Goal: Task Accomplishment & Management: Manage account settings

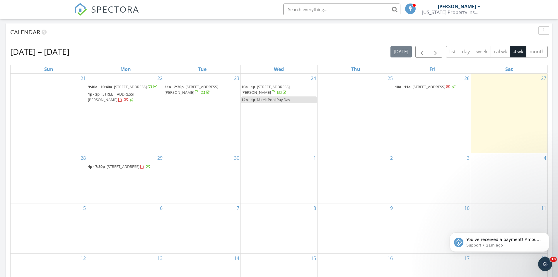
scroll to position [3, 3]
click at [548, 233] on icon "Dismiss notification" at bounding box center [547, 233] width 3 height 3
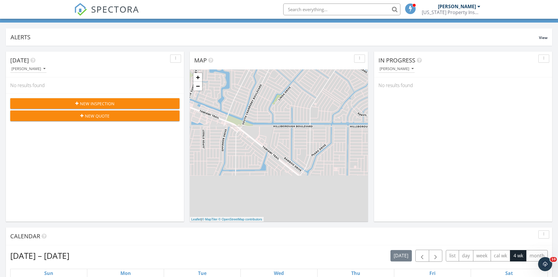
scroll to position [0, 0]
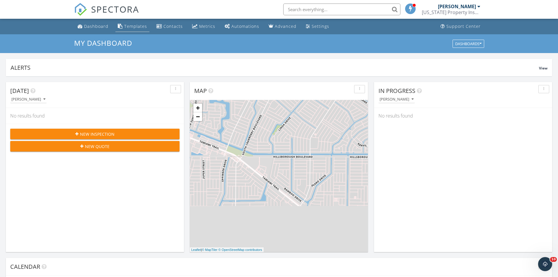
click at [137, 27] on div "Templates" at bounding box center [135, 26] width 23 height 6
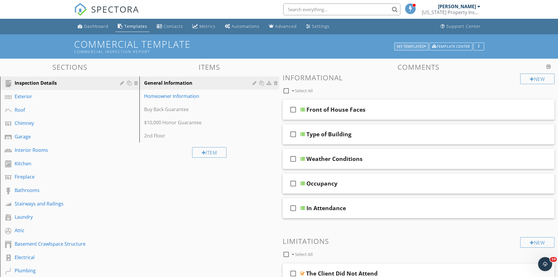
click at [401, 46] on div "My Templates" at bounding box center [411, 47] width 29 height 4
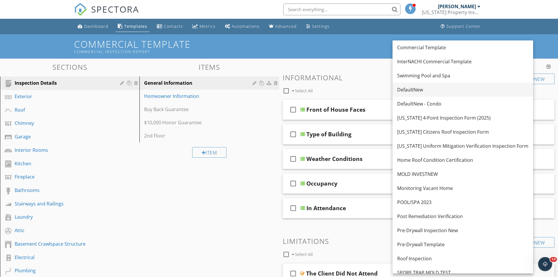
click at [402, 90] on div "DefaultNew" at bounding box center [462, 89] width 131 height 7
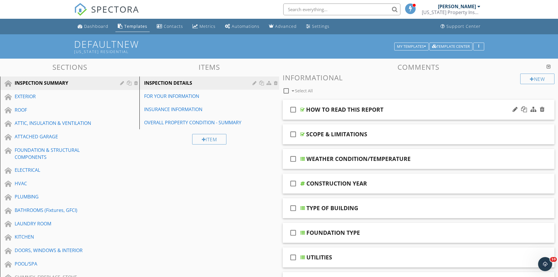
click at [303, 110] on div at bounding box center [302, 109] width 4 height 5
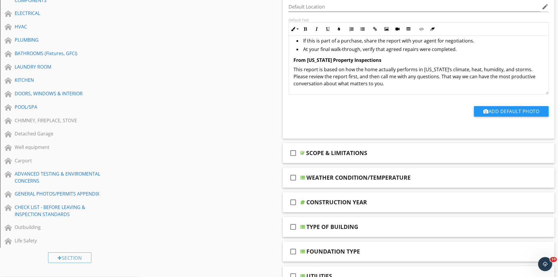
scroll to position [176, 0]
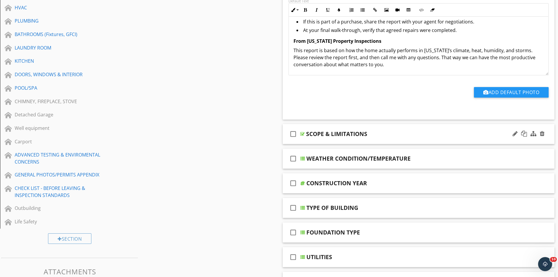
click at [302, 136] on div at bounding box center [302, 133] width 4 height 5
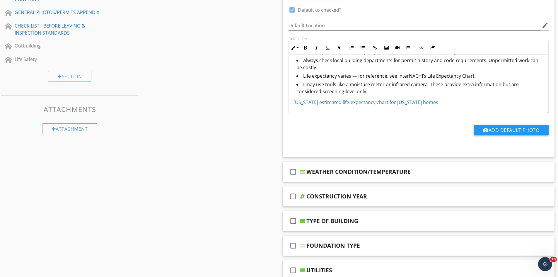
scroll to position [351, 0]
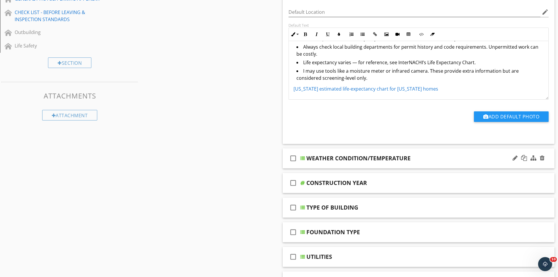
click at [302, 158] on div at bounding box center [302, 158] width 5 height 5
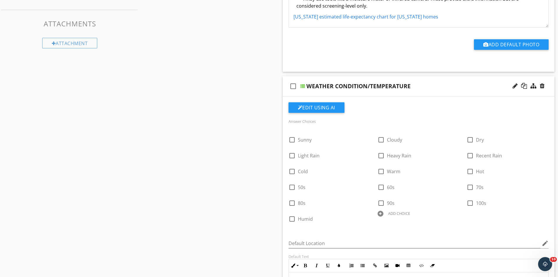
scroll to position [439, 0]
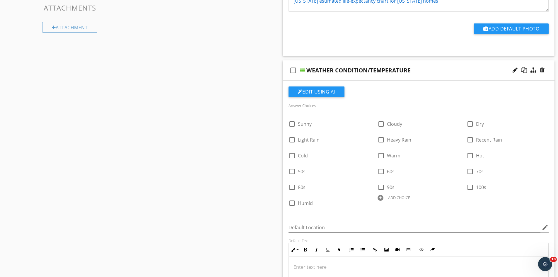
click at [380, 198] on div at bounding box center [381, 198] width 6 height 6
click at [402, 202] on input "text" at bounding box center [419, 203] width 82 height 10
type input "Partly Cloudy"
click at [455, 202] on icon at bounding box center [456, 203] width 4 height 5
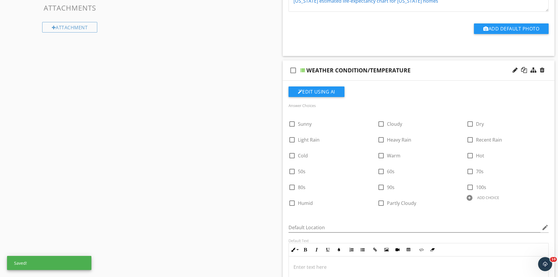
click at [245, 194] on div "Sections INSPECTION SUMMARY EXTERIOR ROOF ATTIC, INSULATION & VENTILATION ATTAC…" at bounding box center [279, 194] width 558 height 1150
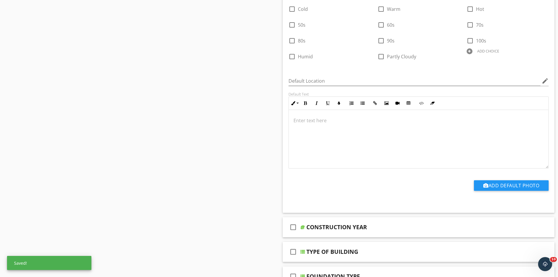
scroll to position [674, 0]
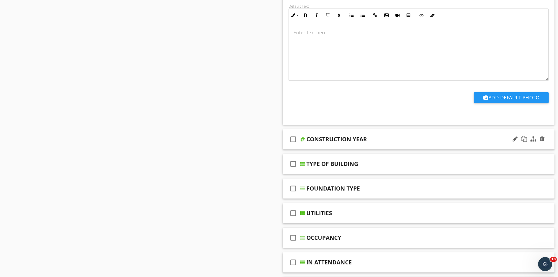
click at [302, 138] on div at bounding box center [302, 139] width 5 height 5
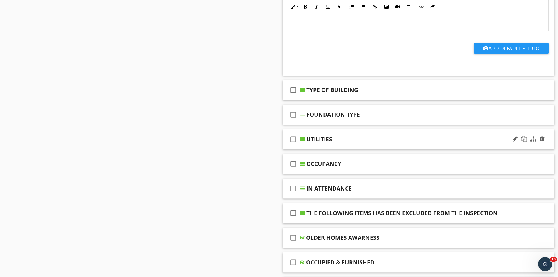
scroll to position [966, 0]
click at [302, 88] on div at bounding box center [302, 89] width 5 height 5
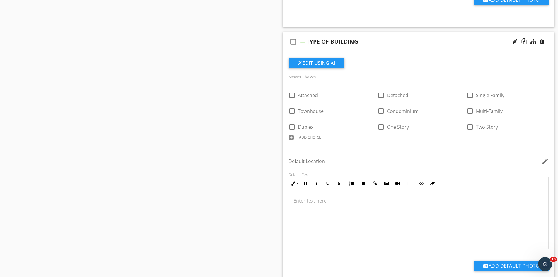
scroll to position [1025, 0]
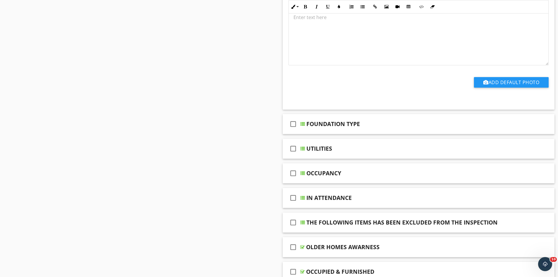
scroll to position [1201, 0]
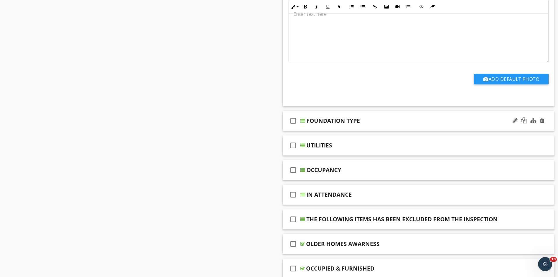
click at [303, 119] on div at bounding box center [302, 120] width 5 height 5
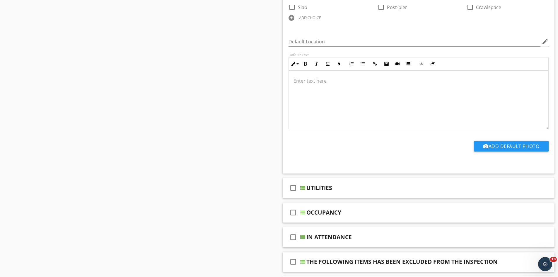
scroll to position [1376, 0]
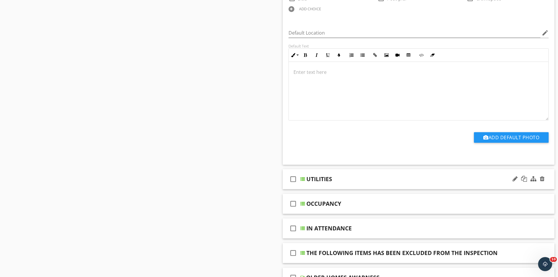
click at [304, 178] on div at bounding box center [302, 179] width 5 height 5
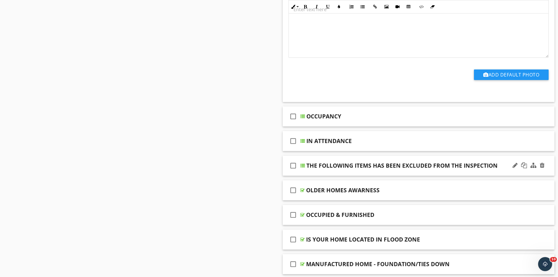
scroll to position [1728, 0]
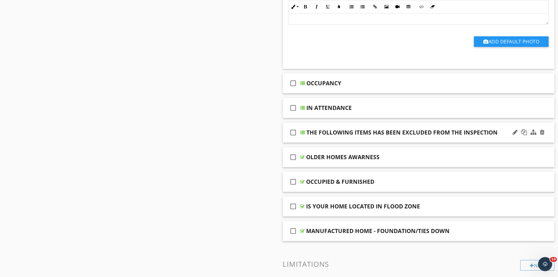
click at [303, 133] on div at bounding box center [302, 132] width 5 height 5
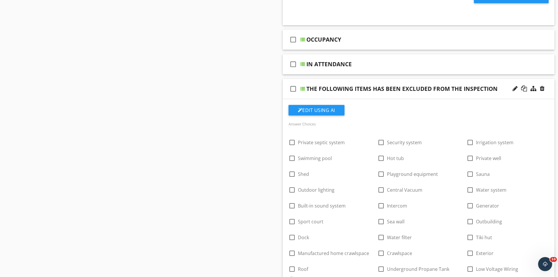
scroll to position [1816, 0]
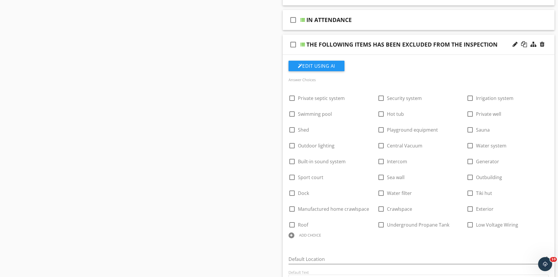
click at [302, 45] on div at bounding box center [302, 44] width 5 height 5
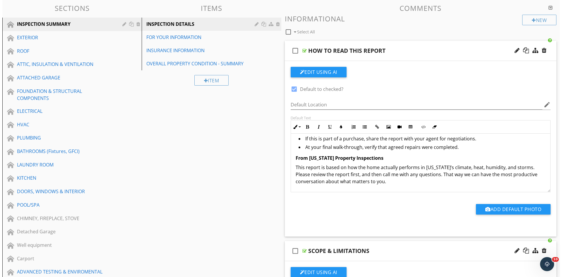
scroll to position [0, 0]
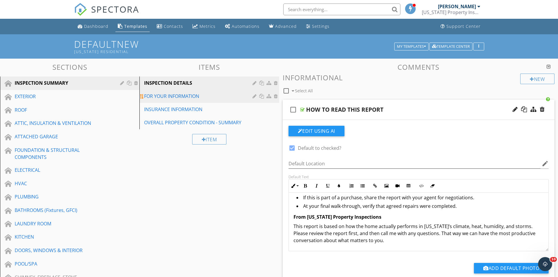
click at [194, 98] on div "FOR YOUR INFORMATION" at bounding box center [199, 96] width 110 height 7
type textarea "<p><strong>General Information (Client Use Only)</strong><br data-start="327" d…"
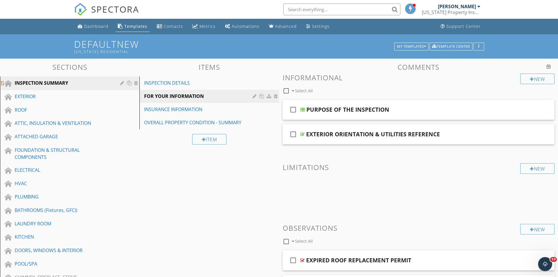
click at [122, 83] on div at bounding box center [123, 83] width 6 height 5
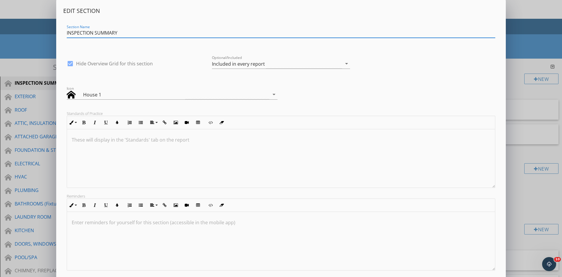
drag, startPoint x: 96, startPoint y: 32, endPoint x: 103, endPoint y: 33, distance: 7.1
click at [103, 33] on input "INSPECTION SUMMARY" at bounding box center [281, 33] width 429 height 10
drag, startPoint x: 99, startPoint y: 32, endPoint x: 118, endPoint y: 31, distance: 19.0
click at [118, 31] on input "INSPECTION SUMMARY" at bounding box center [281, 33] width 429 height 10
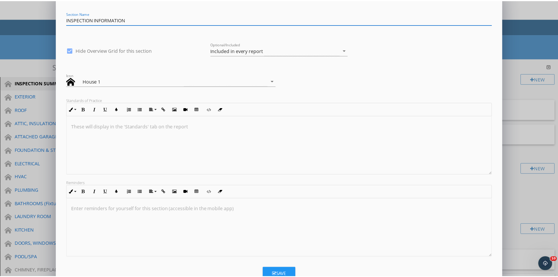
scroll to position [33, 0]
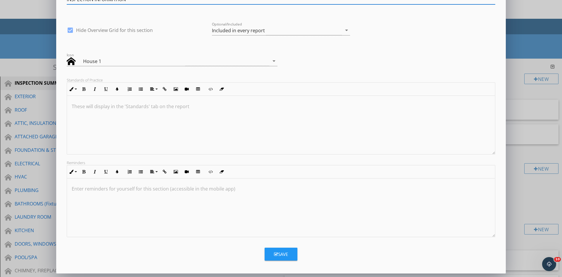
type input "INSPECTION INFORMATION"
click at [288, 253] on div "Save" at bounding box center [281, 254] width 14 height 7
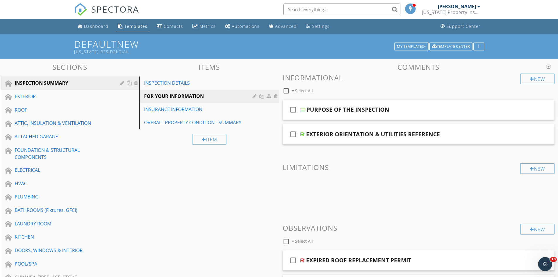
scroll to position [0, 0]
click at [217, 209] on div "Sections INSPECTION INFORMATION EXTERIOR ROOF ATTIC, INSULATION & VENTILATION A…" at bounding box center [279, 267] width 558 height 417
click at [303, 134] on div at bounding box center [302, 134] width 4 height 5
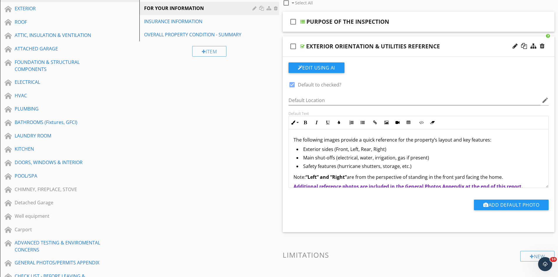
click at [301, 46] on div at bounding box center [302, 46] width 4 height 5
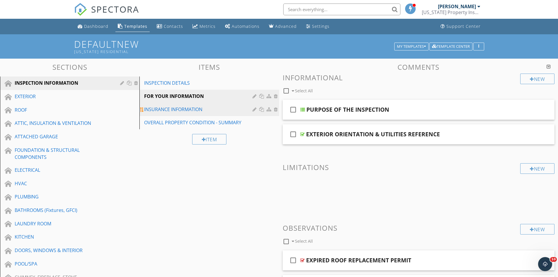
click at [182, 107] on div "INSURANCE INFORMATION" at bounding box center [199, 109] width 110 height 7
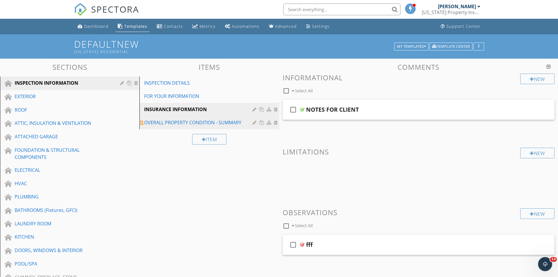
click at [185, 120] on div "OVERALL PROPERTY CONDITION - SUMMARY" at bounding box center [199, 122] width 110 height 7
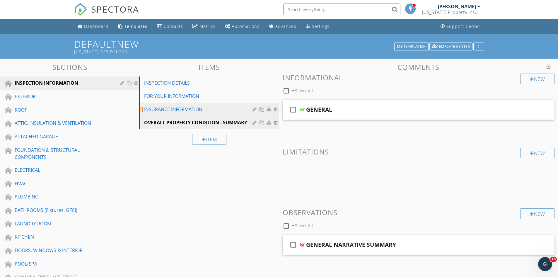
click at [193, 109] on div "INSURANCE INFORMATION" at bounding box center [199, 109] width 110 height 7
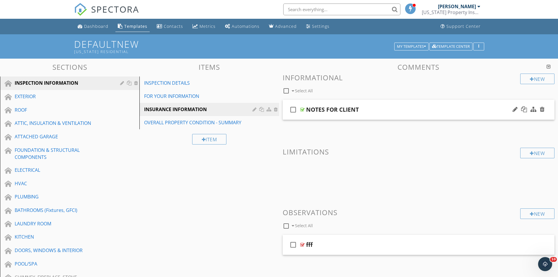
click at [303, 108] on div at bounding box center [302, 109] width 4 height 5
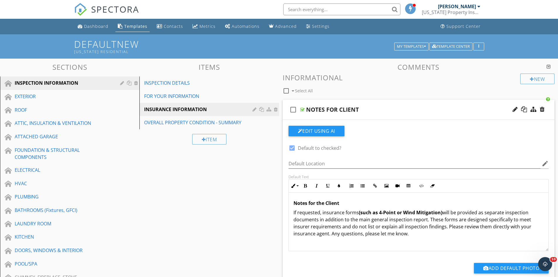
click at [303, 107] on div at bounding box center [302, 109] width 4 height 5
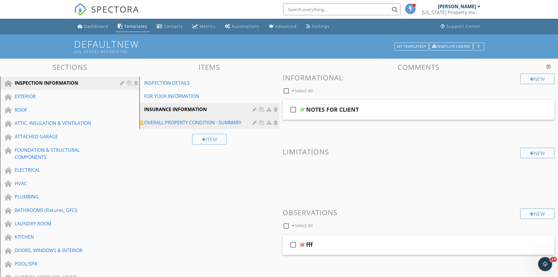
click at [196, 124] on div "OVERALL PROPERTY CONDITION - SUMMARY" at bounding box center [199, 122] width 110 height 7
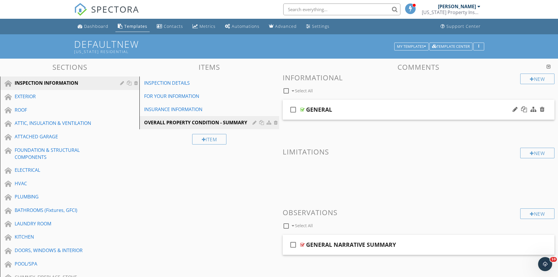
click at [301, 111] on div at bounding box center [302, 109] width 4 height 5
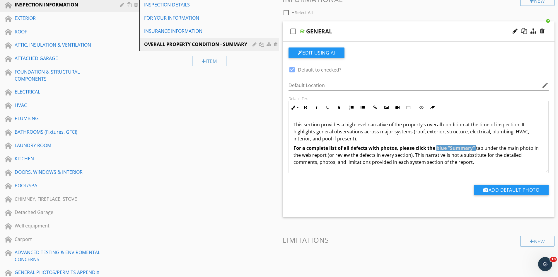
scroll to position [88, 0]
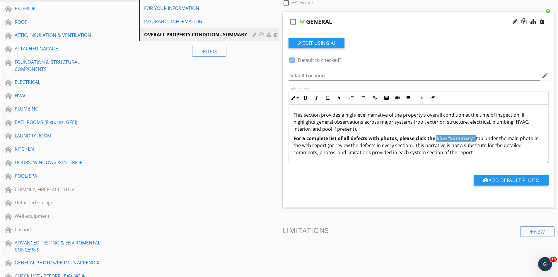
click at [409, 145] on p "For a complete list of all defects with photos, please click the blue “Summary”…" at bounding box center [418, 145] width 250 height 21
click at [399, 160] on div "This section provides a high-level narrative of the property’s overall conditio…" at bounding box center [419, 133] width 260 height 59
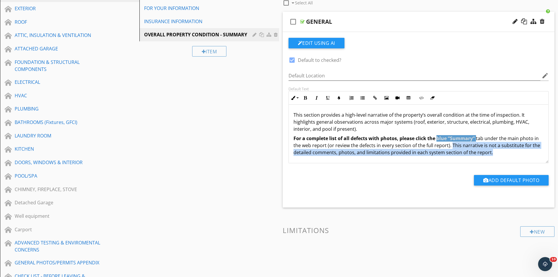
drag, startPoint x: 452, startPoint y: 146, endPoint x: 496, endPoint y: 151, distance: 44.0
click at [496, 152] on p "For a complete list of all defects with photos, please click the blue “Summary”…" at bounding box center [418, 145] width 250 height 21
click at [305, 100] on icon "button" at bounding box center [305, 98] width 4 height 4
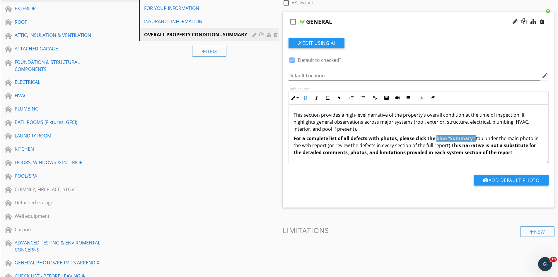
click at [317, 153] on strong "This narrative is not a substitute for the detailed comments, photos, and limit…" at bounding box center [414, 148] width 242 height 13
click at [319, 169] on div "Add Default Photo" at bounding box center [418, 179] width 267 height 33
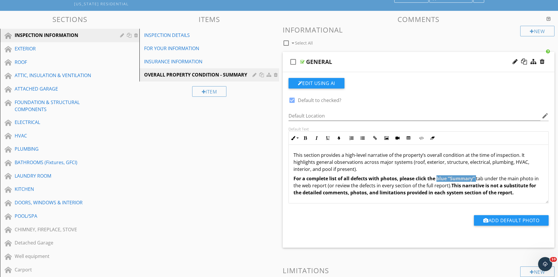
scroll to position [29, 0]
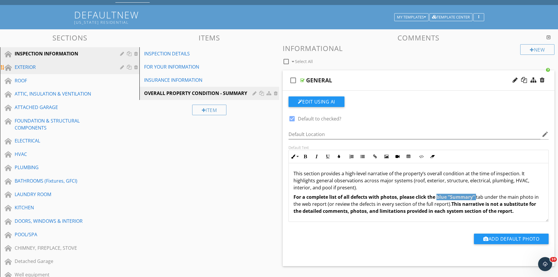
click at [34, 68] on div "EXTERIOR" at bounding box center [63, 67] width 97 height 7
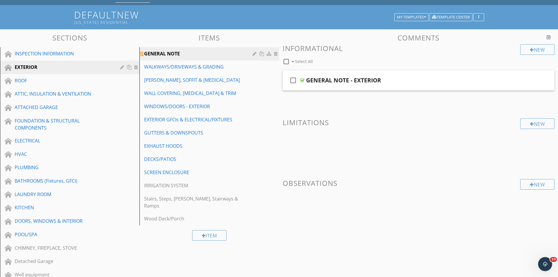
click at [177, 56] on div "GENERAL NOTE" at bounding box center [199, 53] width 110 height 7
click at [303, 80] on div at bounding box center [302, 80] width 4 height 5
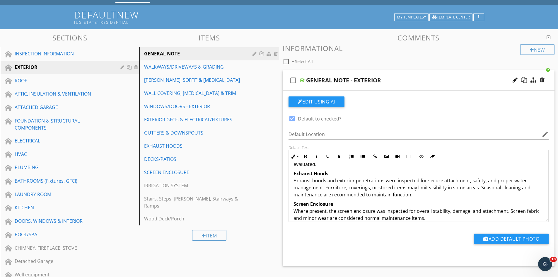
scroll to position [129, 0]
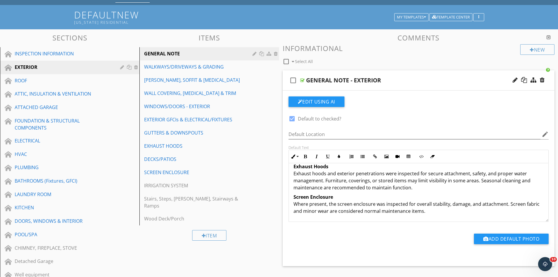
click at [301, 78] on div at bounding box center [302, 80] width 4 height 5
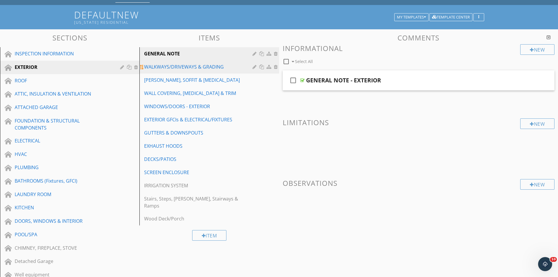
click at [191, 64] on div "WALKWAYS/DRIVEWAYS & GRADING" at bounding box center [199, 66] width 110 height 7
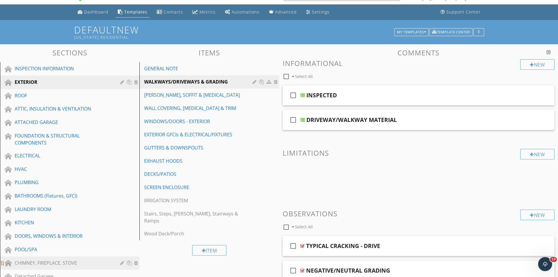
scroll to position [0, 0]
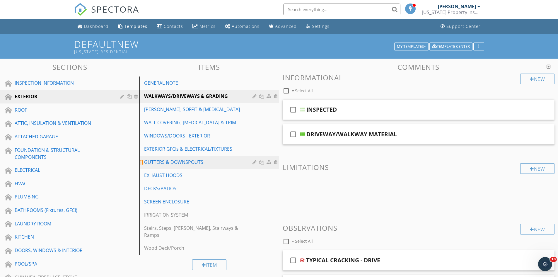
click at [159, 158] on div "GUTTERS & DOWNSPOUTS" at bounding box center [199, 161] width 110 height 7
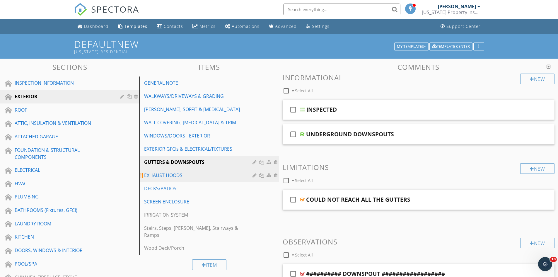
click at [158, 174] on div "EXHAUST HOODS" at bounding box center [199, 175] width 110 height 7
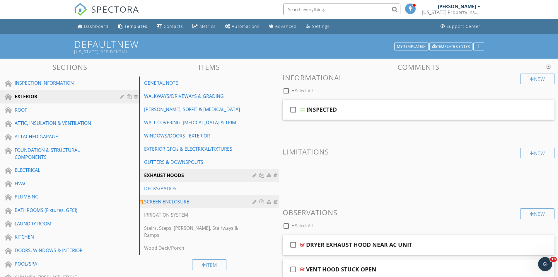
click at [151, 203] on div "SCREEN ENCLOSURE" at bounding box center [199, 201] width 110 height 7
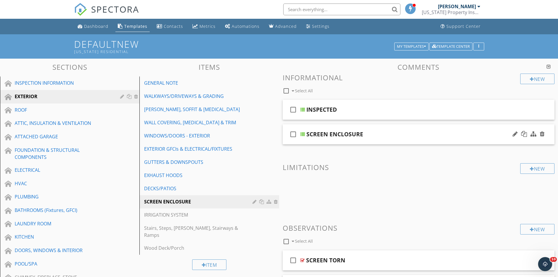
click at [303, 135] on div at bounding box center [302, 134] width 5 height 5
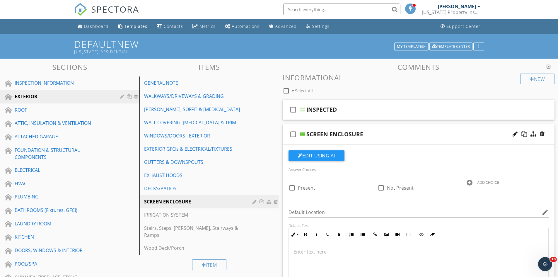
click at [303, 135] on div at bounding box center [302, 134] width 5 height 5
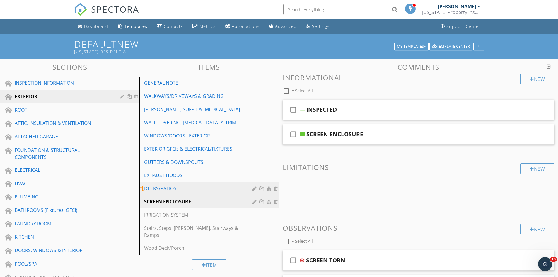
click at [176, 184] on link "DECKS/PATIOS" at bounding box center [210, 188] width 138 height 13
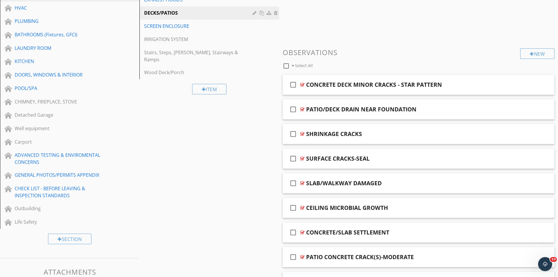
scroll to position [176, 0]
click at [51, 173] on div "GENERAL PHOTOS/PERMITS APPENDIX" at bounding box center [63, 174] width 97 height 7
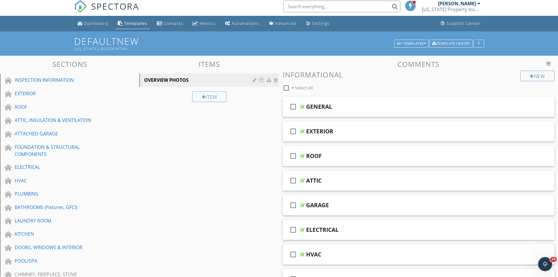
scroll to position [0, 0]
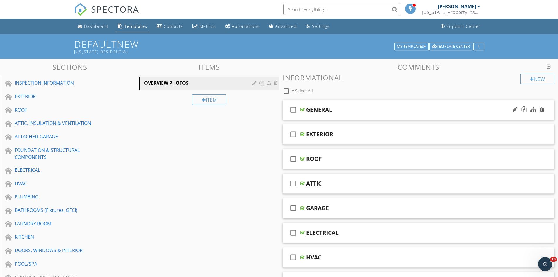
click at [298, 110] on div "check_box_outline_blank" at bounding box center [294, 110] width 12 height 14
click at [296, 110] on icon "check_box" at bounding box center [292, 110] width 9 height 14
click at [296, 110] on icon "check_box_outline_blank" at bounding box center [292, 110] width 9 height 14
click at [296, 110] on icon "check_box" at bounding box center [292, 110] width 9 height 14
click at [346, 110] on div "GENERAL" at bounding box center [403, 109] width 195 height 7
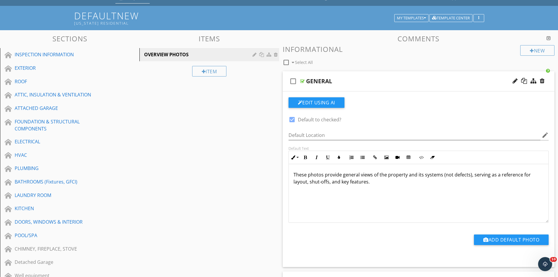
scroll to position [88, 0]
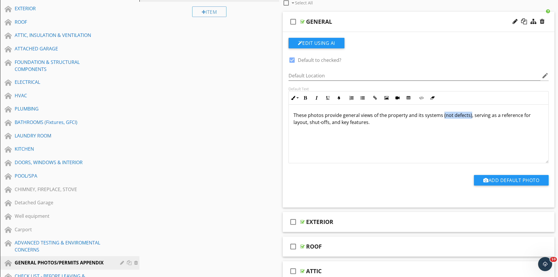
drag, startPoint x: 442, startPoint y: 116, endPoint x: 469, endPoint y: 117, distance: 26.7
click at [469, 117] on p "These photos provide general views of the property and its systems (not defects…" at bounding box center [418, 119] width 250 height 14
click at [307, 97] on icon "button" at bounding box center [305, 98] width 4 height 4
click at [368, 134] on div "These photos provide general views of the property and its systems (not defects…" at bounding box center [419, 134] width 260 height 59
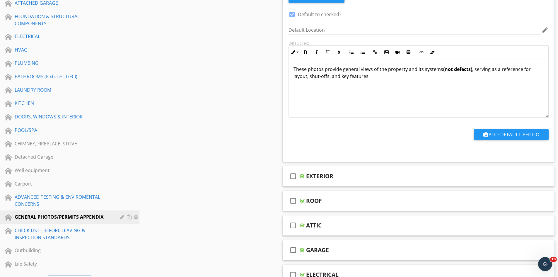
scroll to position [29, 0]
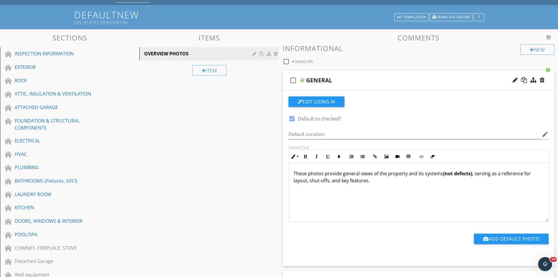
click at [302, 80] on div at bounding box center [302, 80] width 4 height 5
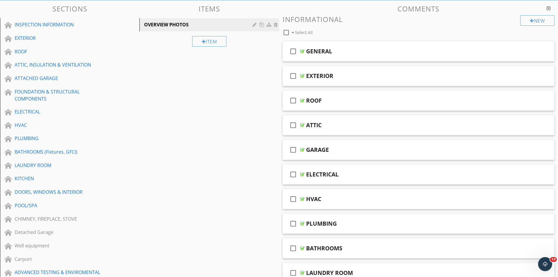
scroll to position [0, 0]
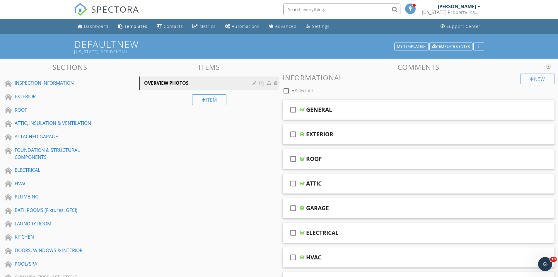
click at [97, 27] on div "Dashboard" at bounding box center [96, 26] width 24 height 6
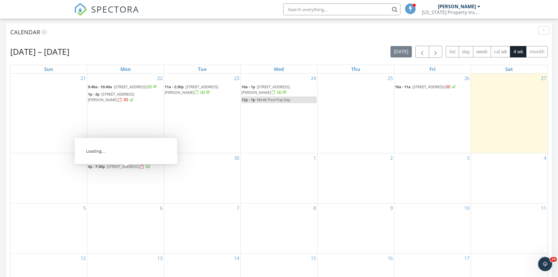
click at [126, 170] on span "4p - 7:30p 1118 Fuchsia Dr, Holiday 34691" at bounding box center [119, 167] width 63 height 6
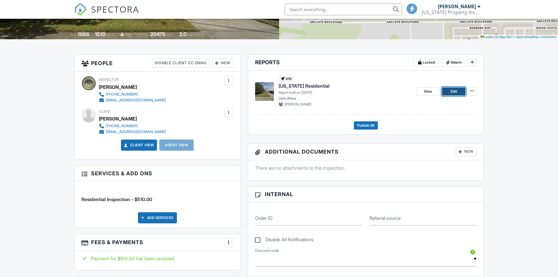
click at [450, 90] on link "Edit" at bounding box center [453, 91] width 23 height 8
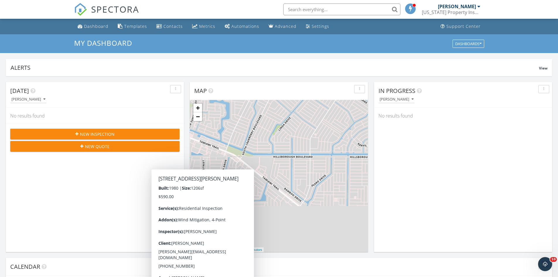
click at [291, 38] on div "My Dashboard Dashboards" at bounding box center [279, 43] width 558 height 19
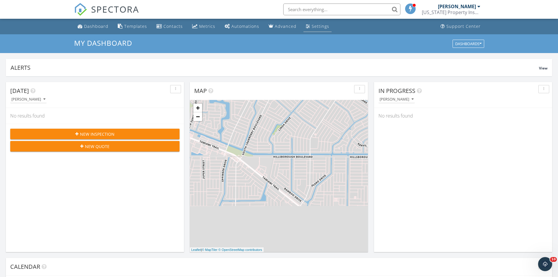
click at [314, 26] on div "Settings" at bounding box center [321, 26] width 18 height 6
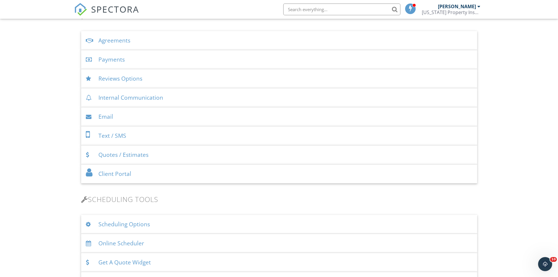
scroll to position [205, 0]
click at [147, 117] on div "Email" at bounding box center [279, 116] width 396 height 19
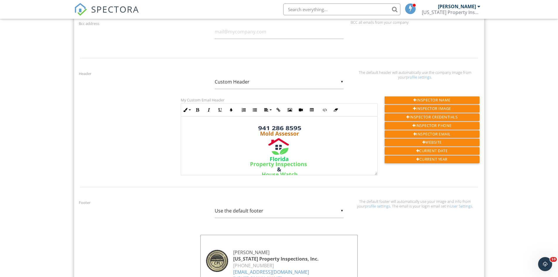
scroll to position [410, 0]
click at [270, 147] on img at bounding box center [279, 152] width 59 height 59
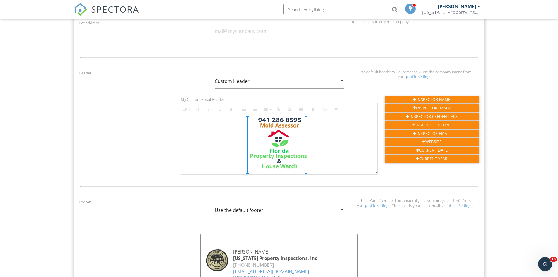
scroll to position [14, 0]
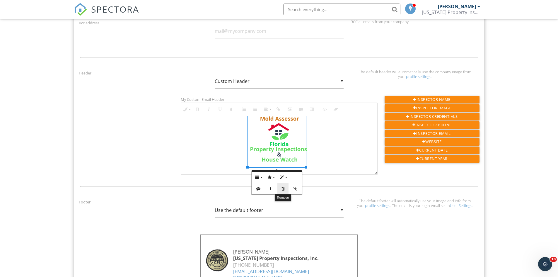
click at [283, 189] on icon "button" at bounding box center [283, 189] width 4 height 4
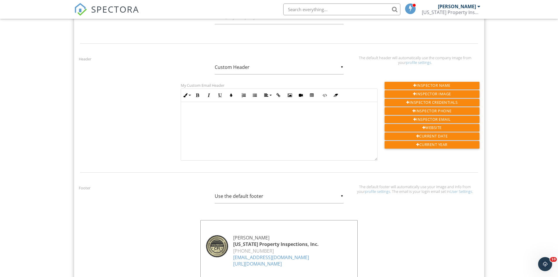
scroll to position [0, 0]
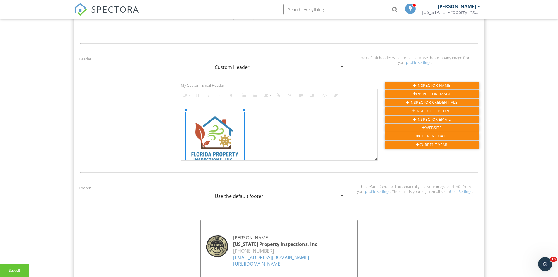
click at [254, 117] on div at bounding box center [279, 138] width 196 height 73
click at [268, 95] on icon "button" at bounding box center [266, 95] width 4 height 4
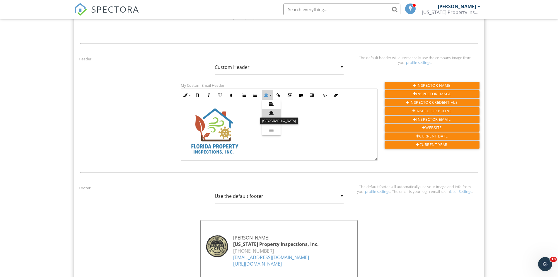
click at [271, 112] on icon at bounding box center [271, 113] width 4 height 4
click at [271, 97] on button "Align" at bounding box center [267, 95] width 11 height 11
click at [271, 105] on icon at bounding box center [271, 104] width 4 height 4
click at [270, 95] on button "Align" at bounding box center [267, 95] width 11 height 11
click at [269, 113] on icon at bounding box center [271, 113] width 4 height 4
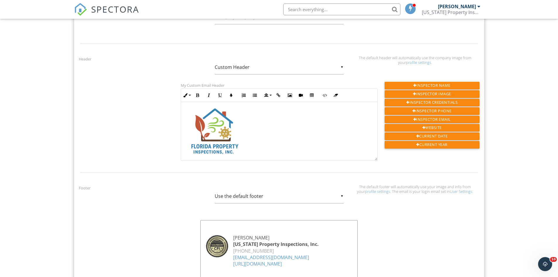
click at [248, 126] on div at bounding box center [279, 130] width 196 height 73
click at [247, 126] on div at bounding box center [279, 130] width 196 height 73
click at [268, 96] on icon "button" at bounding box center [266, 95] width 4 height 4
click at [271, 106] on icon at bounding box center [271, 104] width 4 height 4
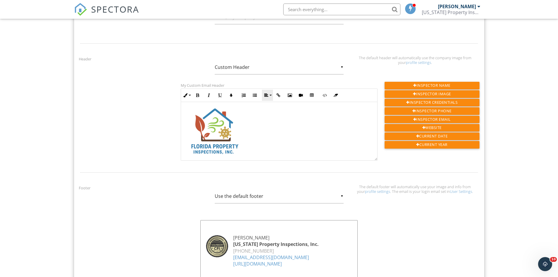
click at [269, 100] on button "Align" at bounding box center [267, 95] width 11 height 11
click at [270, 113] on icon at bounding box center [271, 113] width 4 height 4
click at [270, 95] on button "Align" at bounding box center [267, 95] width 11 height 11
click at [271, 120] on icon at bounding box center [271, 121] width 4 height 4
click at [271, 96] on button "Align" at bounding box center [267, 95] width 11 height 11
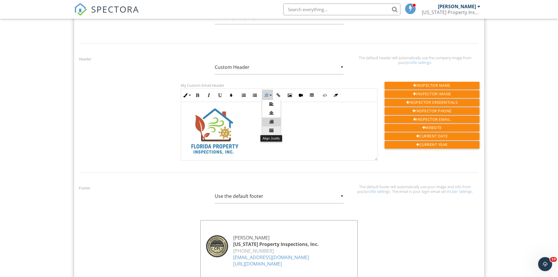
click at [271, 128] on icon at bounding box center [271, 130] width 4 height 4
click at [269, 95] on button "Align" at bounding box center [267, 95] width 11 height 11
click at [272, 109] on link "Align Center" at bounding box center [271, 113] width 18 height 9
click at [266, 115] on div at bounding box center [279, 130] width 196 height 73
click at [258, 119] on div at bounding box center [279, 130] width 196 height 73
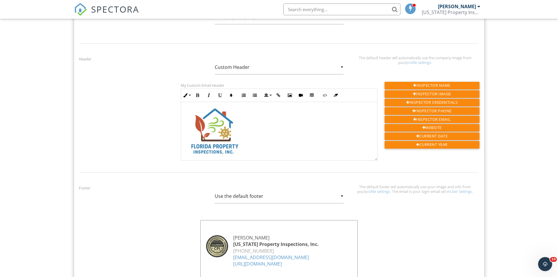
click at [258, 119] on div at bounding box center [279, 130] width 196 height 73
click at [257, 119] on div at bounding box center [279, 130] width 196 height 73
click at [233, 126] on img at bounding box center [215, 131] width 59 height 59
click at [265, 97] on icon "button" at bounding box center [266, 95] width 4 height 4
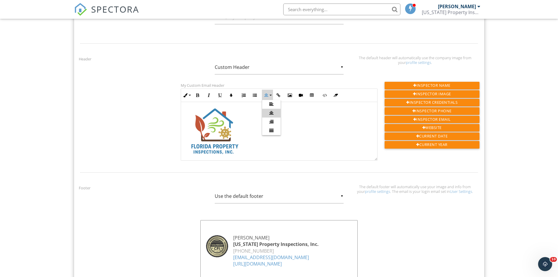
click at [268, 112] on link "Align Center" at bounding box center [271, 113] width 18 height 9
click at [192, 128] on img at bounding box center [215, 131] width 59 height 59
click at [186, 124] on img at bounding box center [215, 131] width 59 height 59
click at [183, 127] on div at bounding box center [279, 130] width 196 height 73
click at [269, 96] on button "Align" at bounding box center [267, 95] width 11 height 11
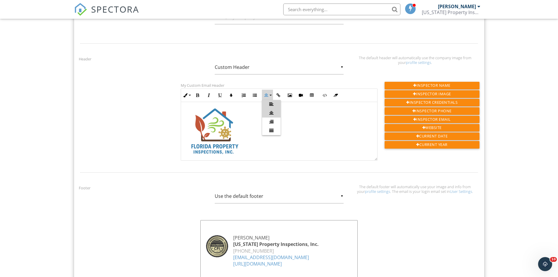
click at [271, 103] on icon at bounding box center [271, 104] width 4 height 4
click at [272, 95] on button "Align" at bounding box center [267, 95] width 11 height 11
click at [271, 110] on link "Align Center" at bounding box center [271, 113] width 18 height 9
click at [193, 107] on img at bounding box center [215, 133] width 59 height 59
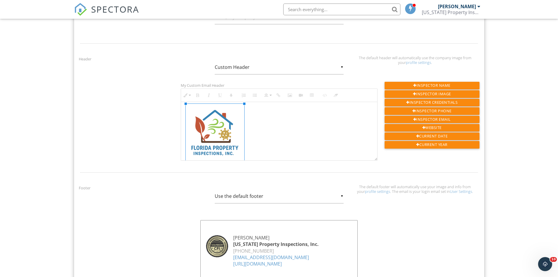
click at [183, 109] on div at bounding box center [279, 131] width 196 height 73
click at [187, 116] on img at bounding box center [215, 133] width 59 height 59
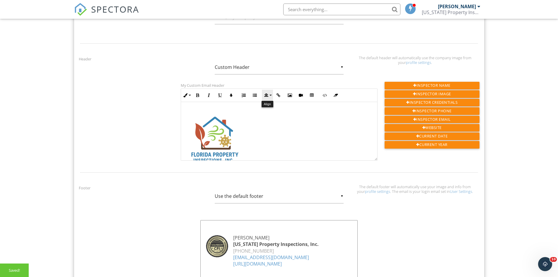
click at [270, 96] on button "Align" at bounding box center [267, 95] width 11 height 11
click at [271, 113] on icon at bounding box center [271, 113] width 4 height 4
click at [270, 99] on button "Align" at bounding box center [267, 95] width 11 height 11
click at [272, 103] on icon at bounding box center [271, 104] width 4 height 4
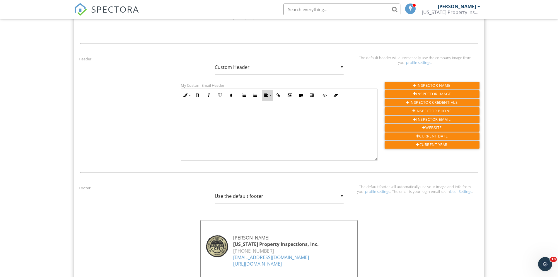
click at [266, 98] on button "Align" at bounding box center [267, 95] width 11 height 11
click at [268, 113] on link "Align Center" at bounding box center [271, 113] width 18 height 9
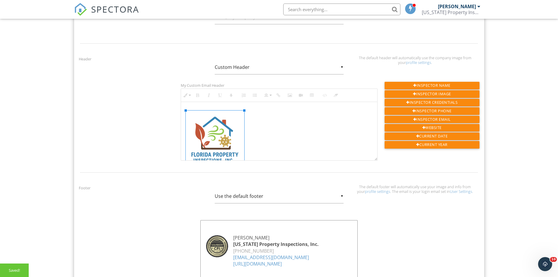
click at [259, 107] on div at bounding box center [279, 138] width 196 height 73
click at [199, 112] on img at bounding box center [215, 139] width 59 height 59
click at [196, 106] on div at bounding box center [279, 138] width 196 height 73
click at [267, 94] on icon "button" at bounding box center [266, 95] width 4 height 4
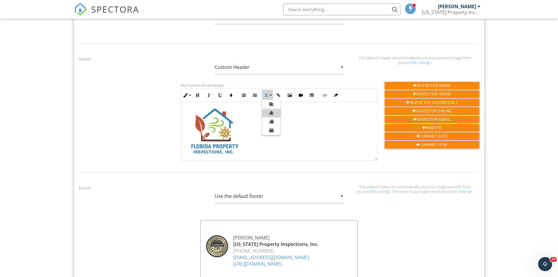
click at [271, 112] on icon at bounding box center [271, 113] width 4 height 4
click at [194, 137] on img at bounding box center [215, 131] width 59 height 59
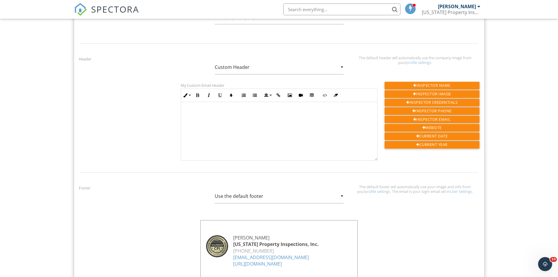
scroll to position [0, 0]
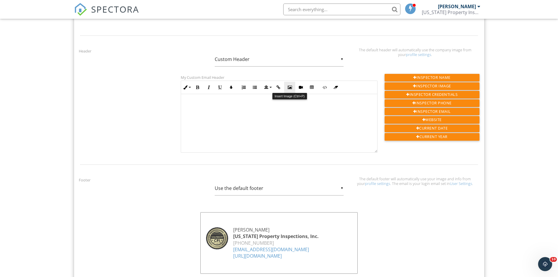
click at [292, 88] on button "Insert Image" at bounding box center [289, 87] width 11 height 11
click at [279, 119] on div at bounding box center [279, 123] width 196 height 59
click at [260, 109] on div at bounding box center [279, 123] width 196 height 59
click at [256, 102] on p at bounding box center [279, 104] width 187 height 6
click at [255, 99] on div at bounding box center [279, 123] width 196 height 59
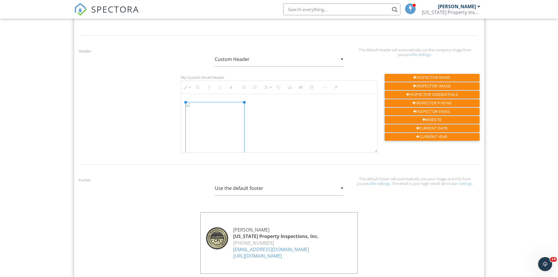
click at [255, 99] on div at bounding box center [279, 123] width 196 height 59
click at [250, 131] on div at bounding box center [279, 123] width 196 height 59
click at [198, 107] on img at bounding box center [215, 104] width 59 height 5
click at [182, 104] on div at bounding box center [279, 123] width 196 height 59
click at [183, 104] on div at bounding box center [279, 123] width 196 height 59
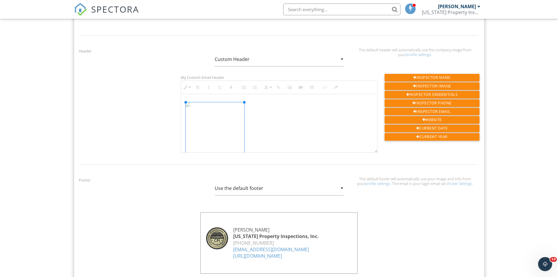
click at [183, 104] on div at bounding box center [279, 123] width 196 height 59
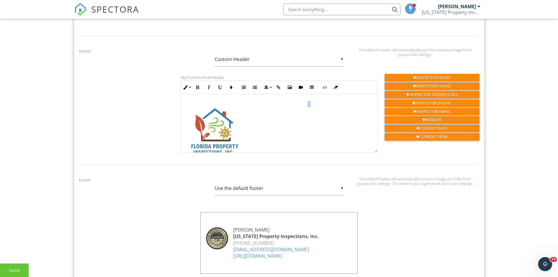
click at [183, 104] on div at bounding box center [279, 130] width 196 height 73
click at [188, 122] on img at bounding box center [215, 131] width 59 height 59
click at [184, 119] on div at bounding box center [279, 130] width 196 height 73
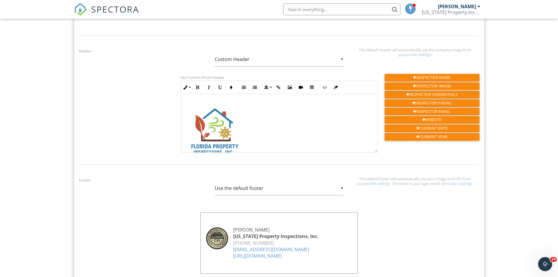
click at [184, 119] on div at bounding box center [279, 130] width 196 height 73
click at [180, 107] on div "My Custom Email Header Inline Style XLarge Large Normal Small Light Small/Light…" at bounding box center [279, 113] width 204 height 78
click at [184, 105] on div at bounding box center [279, 130] width 196 height 73
click at [186, 104] on img at bounding box center [215, 131] width 59 height 59
click at [193, 98] on div at bounding box center [279, 130] width 196 height 73
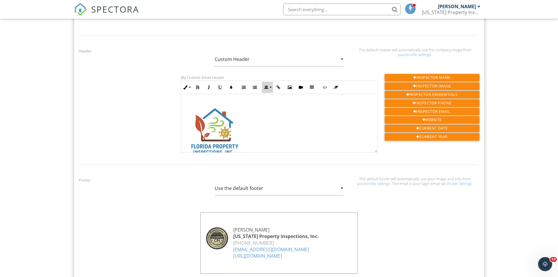
click at [264, 88] on icon "button" at bounding box center [266, 87] width 4 height 4
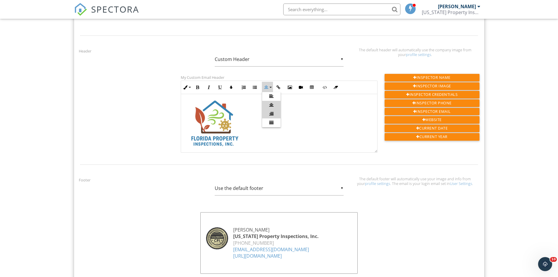
click at [273, 114] on icon at bounding box center [271, 114] width 4 height 4
click at [214, 100] on img at bounding box center [215, 123] width 59 height 59
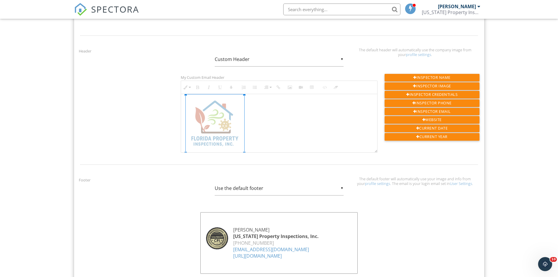
click at [216, 100] on img at bounding box center [215, 123] width 59 height 59
drag, startPoint x: 216, startPoint y: 101, endPoint x: 282, endPoint y: 105, distance: 65.7
click at [282, 105] on div at bounding box center [279, 122] width 196 height 73
click at [184, 114] on div at bounding box center [279, 122] width 196 height 73
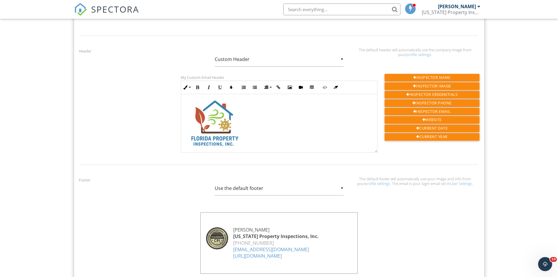
click at [184, 115] on div at bounding box center [279, 122] width 196 height 73
click at [186, 115] on img at bounding box center [215, 123] width 59 height 59
click at [185, 116] on div at bounding box center [279, 122] width 196 height 73
click at [185, 117] on div at bounding box center [279, 122] width 196 height 73
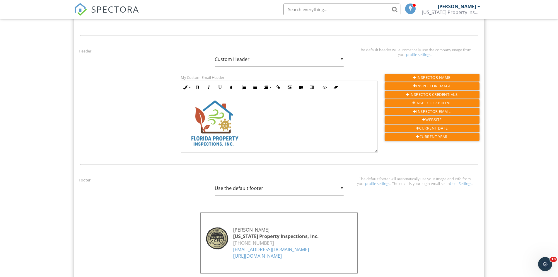
click at [184, 117] on div at bounding box center [279, 122] width 196 height 73
click at [184, 115] on div at bounding box center [279, 122] width 196 height 73
drag, startPoint x: 185, startPoint y: 101, endPoint x: 186, endPoint y: 97, distance: 4.1
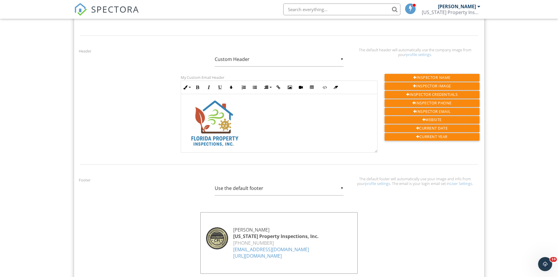
click at [185, 100] on div at bounding box center [279, 122] width 196 height 73
click at [186, 97] on img at bounding box center [215, 123] width 59 height 59
click at [185, 97] on div at bounding box center [279, 122] width 196 height 73
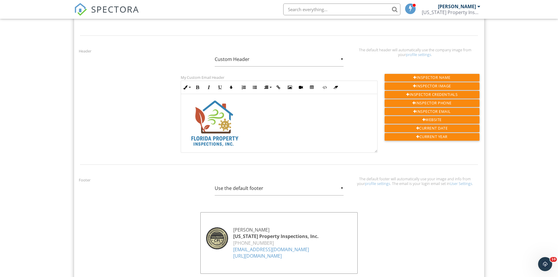
click at [183, 97] on div at bounding box center [279, 122] width 196 height 73
click at [182, 97] on div at bounding box center [279, 122] width 196 height 73
click at [181, 97] on div at bounding box center [279, 123] width 197 height 59
click at [183, 100] on div "​ ​" at bounding box center [279, 122] width 196 height 73
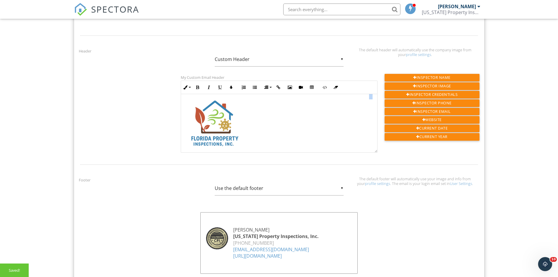
click at [185, 124] on div "​ ​" at bounding box center [279, 122] width 196 height 73
click at [188, 135] on img at bounding box center [215, 123] width 59 height 59
click at [187, 144] on img at bounding box center [215, 123] width 59 height 59
click at [186, 145] on img at bounding box center [215, 123] width 59 height 59
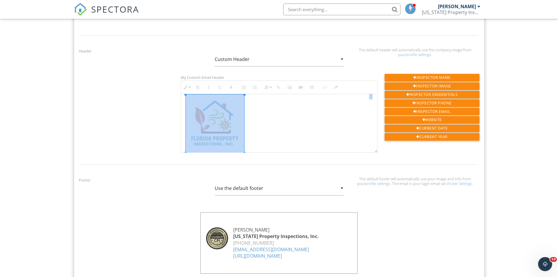
click at [185, 145] on div "​ ​" at bounding box center [279, 122] width 196 height 73
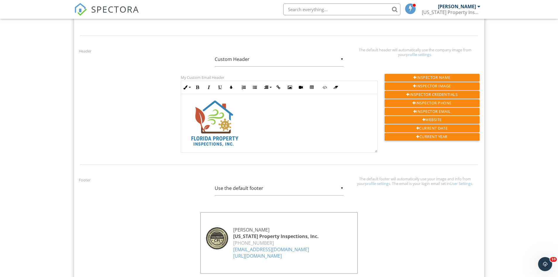
click at [186, 144] on img at bounding box center [215, 123] width 59 height 59
click at [185, 144] on div at bounding box center [279, 122] width 196 height 73
click at [304, 108] on div at bounding box center [279, 123] width 196 height 73
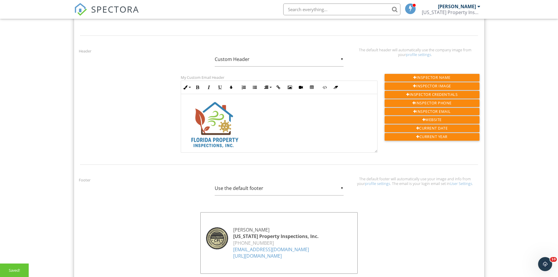
drag, startPoint x: 288, startPoint y: 103, endPoint x: 278, endPoint y: 102, distance: 10.9
click at [288, 103] on div at bounding box center [279, 123] width 196 height 73
click at [231, 94] on p at bounding box center [279, 97] width 187 height 6
click at [269, 87] on button "Align" at bounding box center [267, 87] width 11 height 11
click at [269, 105] on icon at bounding box center [271, 105] width 4 height 4
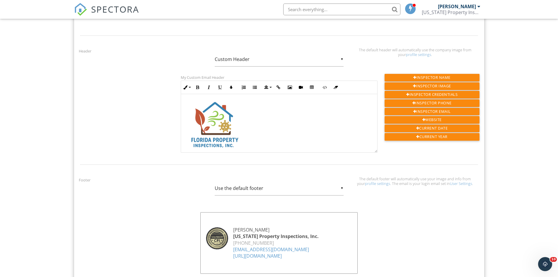
click at [231, 115] on img at bounding box center [215, 125] width 59 height 59
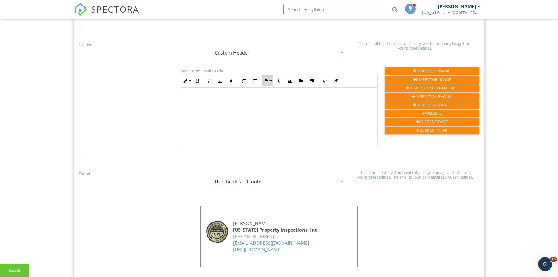
click at [269, 80] on button "Align" at bounding box center [267, 80] width 11 height 11
click at [271, 89] on icon at bounding box center [271, 90] width 4 height 4
click at [271, 80] on button "Align" at bounding box center [267, 80] width 11 height 11
click at [273, 98] on icon at bounding box center [271, 98] width 4 height 4
click at [289, 79] on icon "button" at bounding box center [290, 81] width 4 height 4
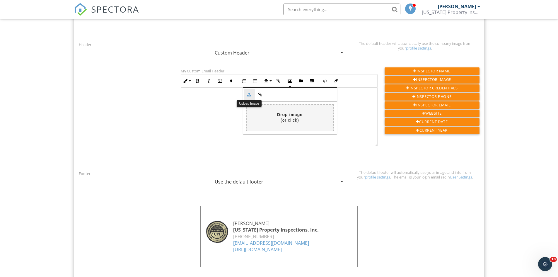
click at [250, 96] on icon "button" at bounding box center [249, 95] width 4 height 4
click at [250, 94] on icon "button" at bounding box center [249, 95] width 4 height 4
click at [249, 93] on icon "button" at bounding box center [249, 95] width 4 height 4
click at [286, 119] on input "file" at bounding box center [116, 118] width 433 height 26
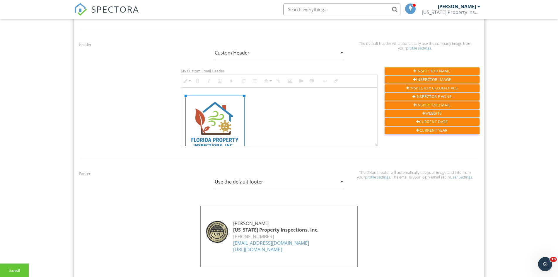
click at [286, 111] on div at bounding box center [279, 123] width 196 height 73
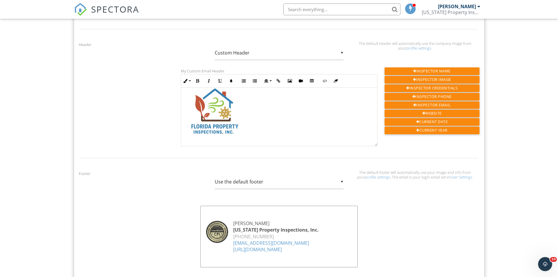
scroll to position [15, 0]
click at [206, 108] on img at bounding box center [215, 110] width 59 height 59
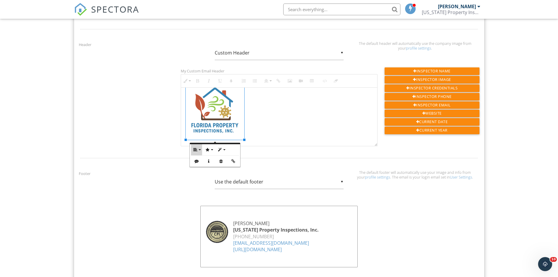
click at [199, 150] on button "Align" at bounding box center [196, 149] width 11 height 11
click at [199, 166] on icon at bounding box center [200, 168] width 4 height 4
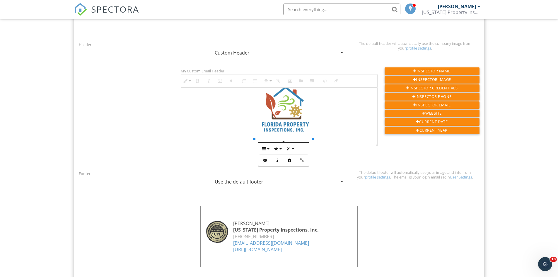
scroll to position [14, 0]
click at [213, 119] on p at bounding box center [279, 109] width 187 height 59
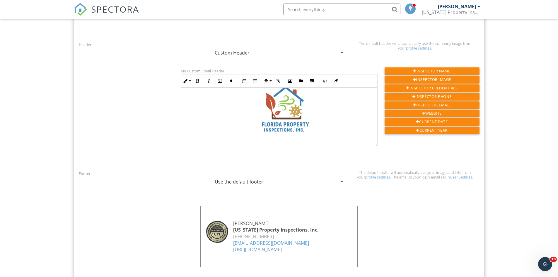
scroll to position [0, 0]
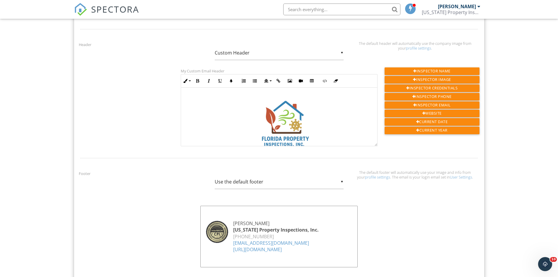
click at [267, 53] on div "▼ Custom Header Use the default header Custom Header Use the default header Cus…" at bounding box center [279, 53] width 129 height 14
click at [162, 94] on div "Header ▼ Custom Header Use the default header Custom Header Use the default hea…" at bounding box center [279, 93] width 408 height 105
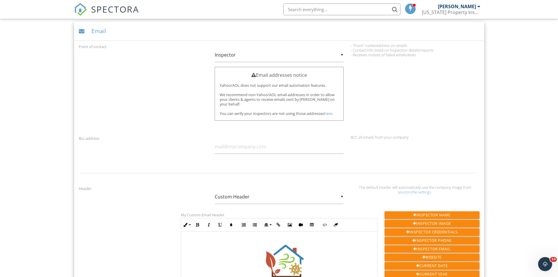
scroll to position [263, 0]
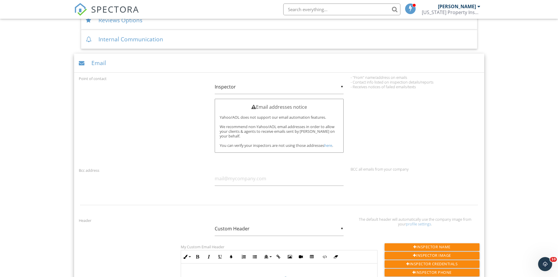
click at [247, 87] on div "▼ Inspector Inspector Company Inspector Company" at bounding box center [279, 87] width 129 height 14
click at [178, 108] on div "Point of contact ▼ Inspector Inspector Company Inspector Company Email addresse…" at bounding box center [279, 119] width 408 height 89
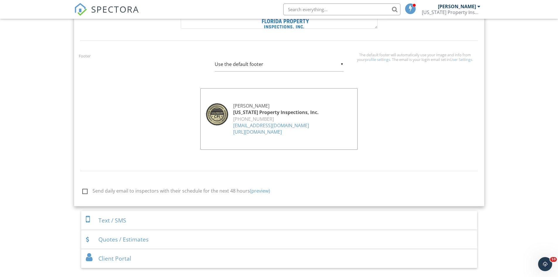
scroll to position [556, 0]
click at [269, 115] on div "[US_STATE] Property Inspections, Inc." at bounding box center [279, 112] width 148 height 6
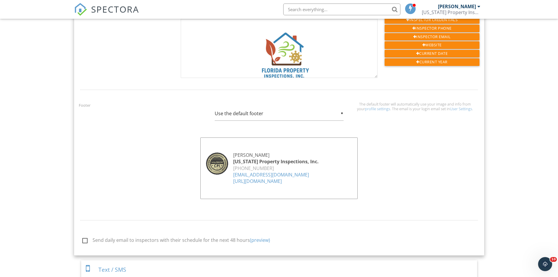
scroll to position [497, 0]
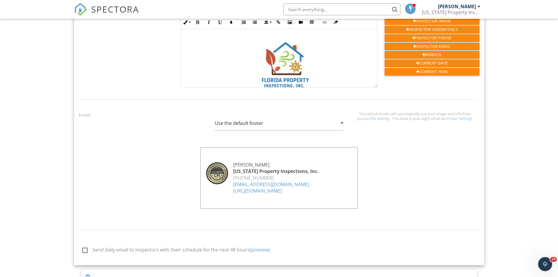
click at [340, 122] on div "▼ Use the default footer Use the default footer Custom Footer Use the default f…" at bounding box center [279, 123] width 129 height 14
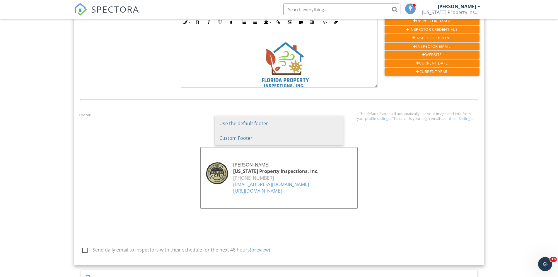
click at [325, 141] on span "Custom Footer" at bounding box center [279, 138] width 129 height 15
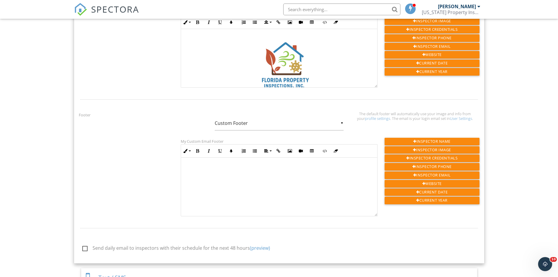
click at [342, 120] on div "▼ Custom Footer Use the default footer Custom Footer Use the default footer Cus…" at bounding box center [279, 123] width 129 height 14
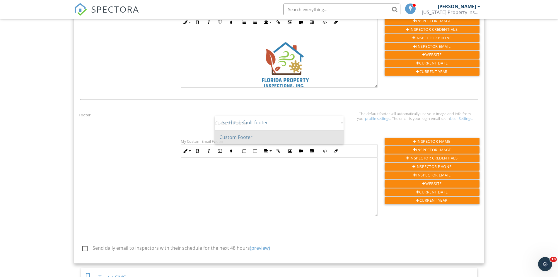
scroll to position [0, 0]
click at [250, 127] on span "Use the default footer" at bounding box center [279, 123] width 129 height 15
type input "Use the default footer"
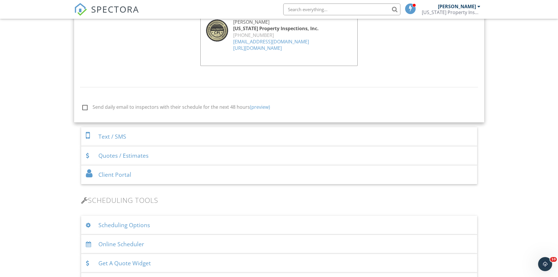
scroll to position [643, 0]
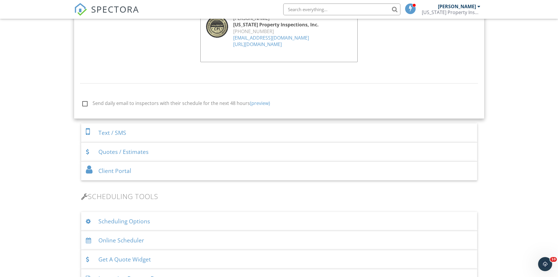
click at [149, 134] on div "Text / SMS" at bounding box center [279, 132] width 396 height 19
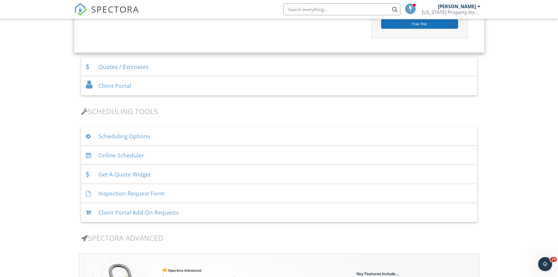
scroll to position [403, 0]
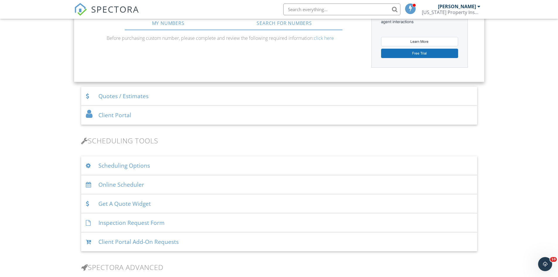
click at [264, 114] on div "Client Portal" at bounding box center [279, 115] width 396 height 19
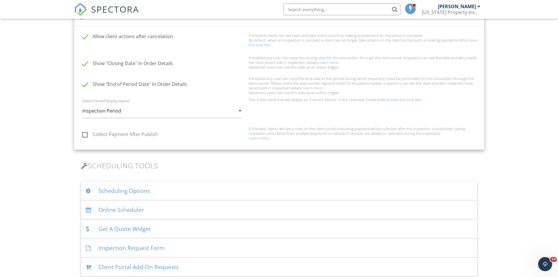
scroll to position [391, 0]
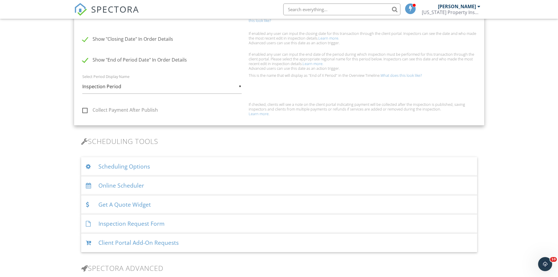
click at [291, 165] on div "Scheduling Options" at bounding box center [279, 166] width 396 height 19
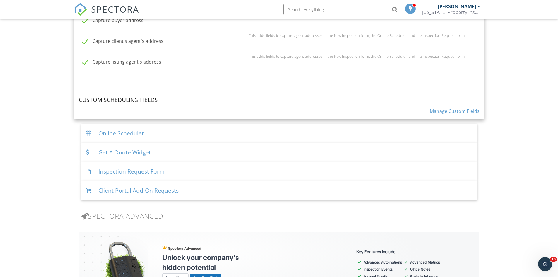
scroll to position [684, 0]
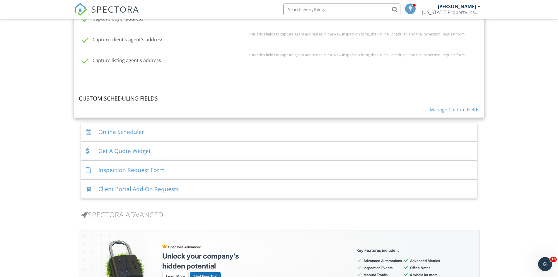
click at [176, 134] on div "Online Scheduler" at bounding box center [279, 131] width 396 height 19
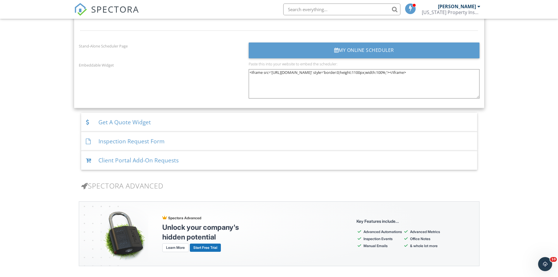
scroll to position [947, 0]
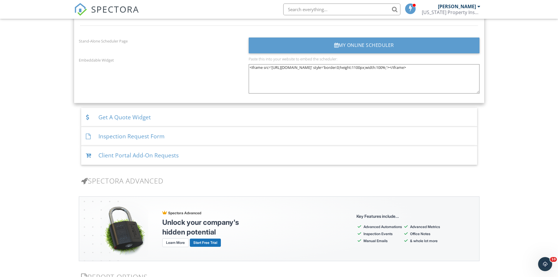
click at [283, 140] on div "Inspection Request Form" at bounding box center [279, 136] width 396 height 19
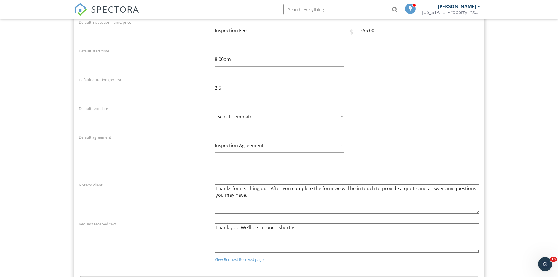
scroll to position [625, 0]
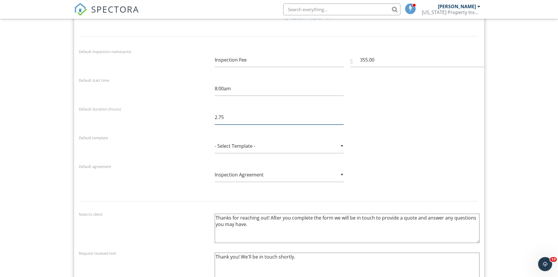
click at [342, 115] on input "2.75" at bounding box center [279, 117] width 129 height 14
type input "3"
click at [342, 115] on input "3" at bounding box center [279, 117] width 129 height 14
click at [372, 108] on div "Default duration (hours) 3" at bounding box center [279, 118] width 408 height 26
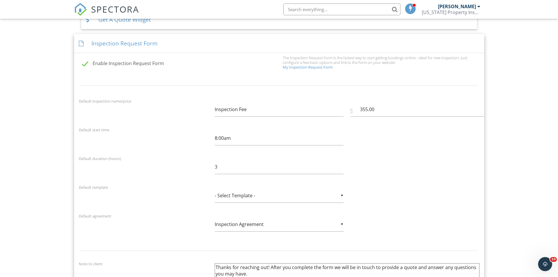
scroll to position [566, 0]
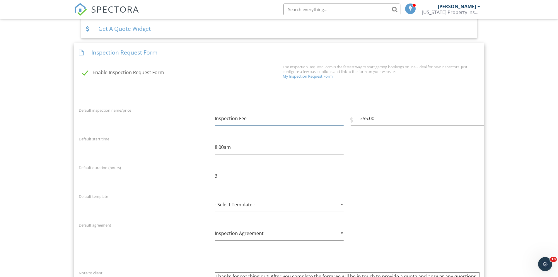
click at [255, 121] on input "Inspection Fee" at bounding box center [279, 118] width 129 height 14
drag, startPoint x: 251, startPoint y: 118, endPoint x: 211, endPoint y: 123, distance: 41.0
click at [211, 123] on div "Default inspection name/price Inspection Fee $ 355.00" at bounding box center [279, 120] width 408 height 26
click at [365, 117] on input "355.00" at bounding box center [418, 118] width 134 height 14
type input "465.00"
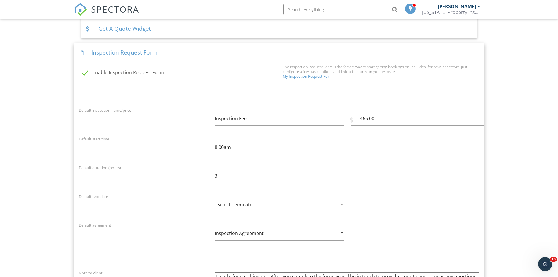
click at [385, 154] on div "Default start time 8:00am" at bounding box center [279, 148] width 408 height 26
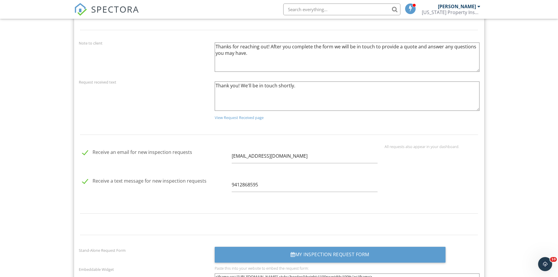
scroll to position [684, 0]
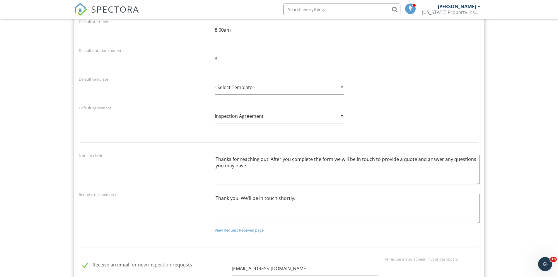
click at [340, 113] on div "▼ Inspection Agreement - Select Agreement - Sewer system Inspection by third pa…" at bounding box center [279, 116] width 129 height 14
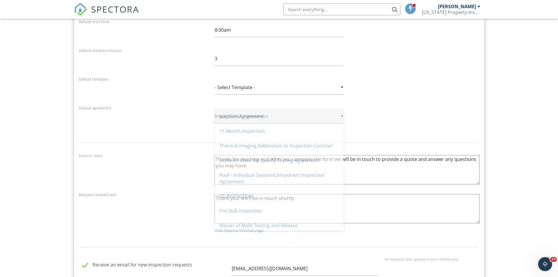
scroll to position [167, 0]
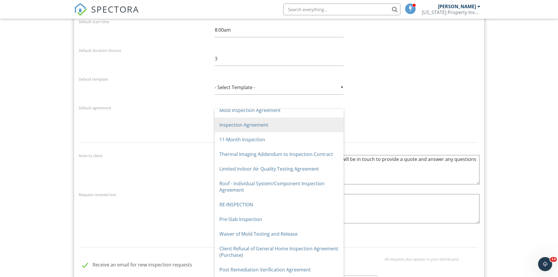
click at [382, 108] on div "Default agreement ▼ Inspection Agreement - Select Agreement - Sewer system Insp…" at bounding box center [279, 117] width 408 height 26
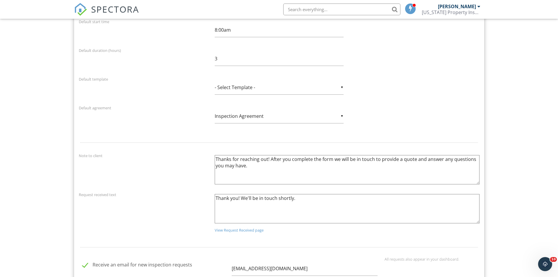
click at [342, 87] on div "▼ - Select Template - - Select Template - Home Roof Condition Certification Pre…" at bounding box center [279, 87] width 129 height 14
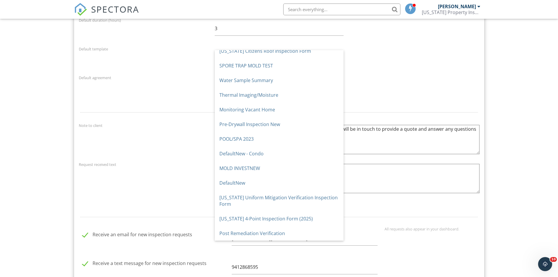
scroll to position [742, 0]
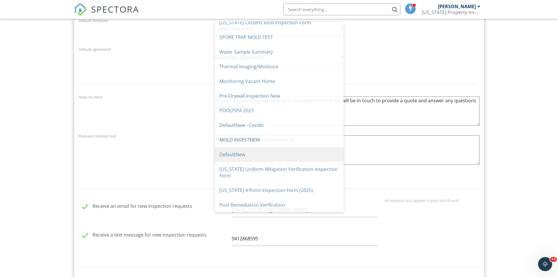
click at [254, 153] on span "DefaultNew" at bounding box center [279, 154] width 129 height 15
type input "DefaultNew"
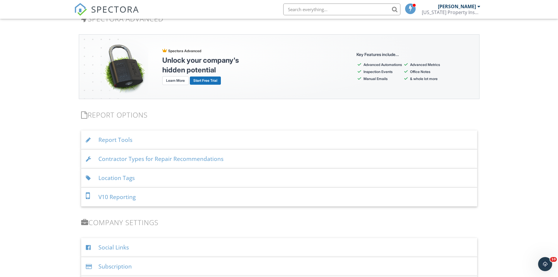
scroll to position [1152, 0]
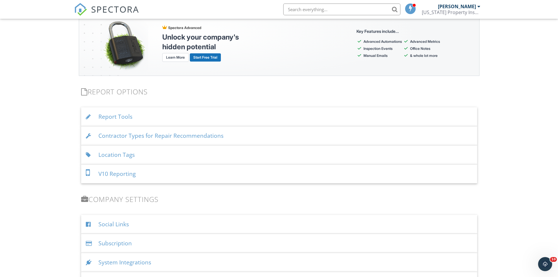
click at [374, 117] on div "Report Tools" at bounding box center [279, 116] width 396 height 19
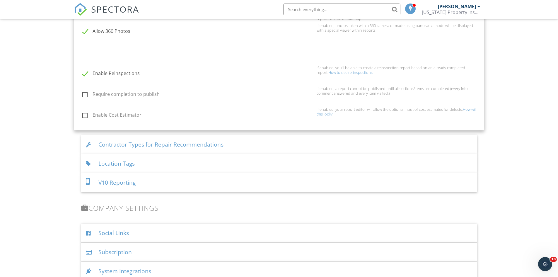
scroll to position [1357, 0]
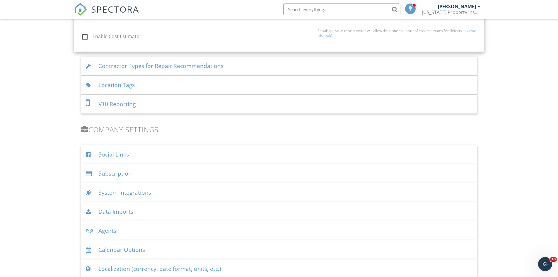
click at [372, 87] on div "Location Tags" at bounding box center [279, 85] width 396 height 19
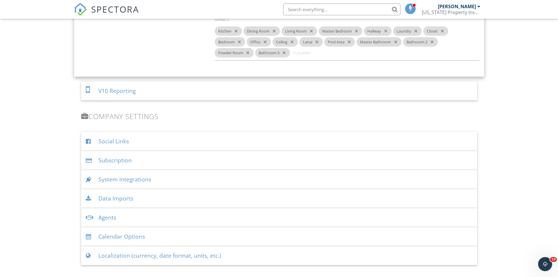
scroll to position [1376, 0]
click at [251, 100] on div "V10 Reporting" at bounding box center [279, 90] width 396 height 19
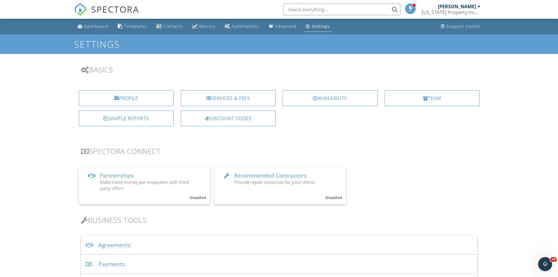
click at [87, 23] on link "Dashboard" at bounding box center [92, 26] width 35 height 11
